Goal: Transaction & Acquisition: Purchase product/service

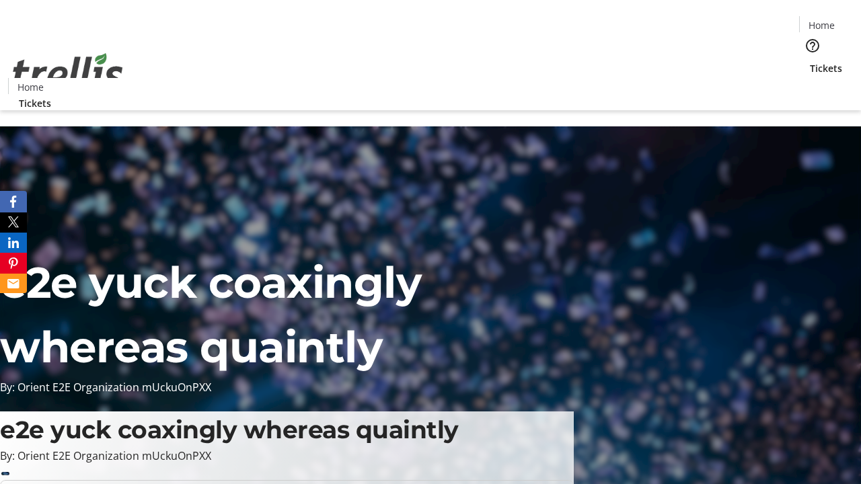
click at [810, 61] on span "Tickets" at bounding box center [826, 68] width 32 height 14
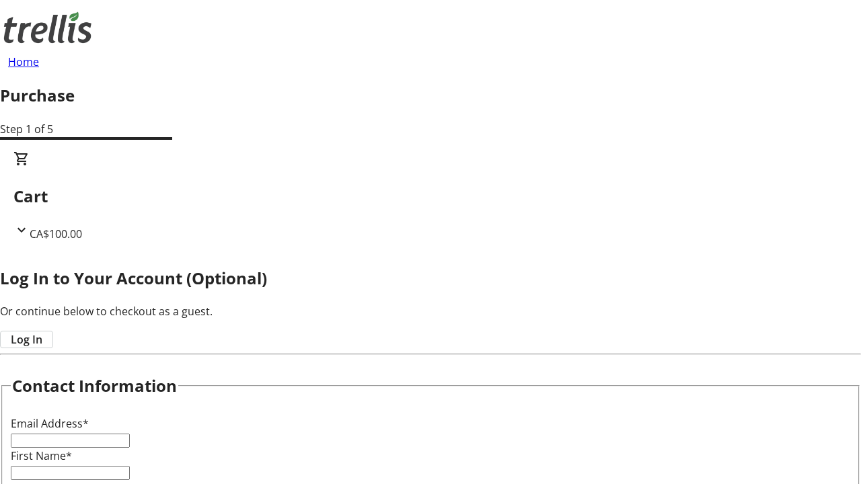
type input "FREE"
type input "[EMAIL_ADDRESS][DOMAIN_NAME]"
type input "[PERSON_NAME]"
type input "Morar"
